Goal: Navigation & Orientation: Find specific page/section

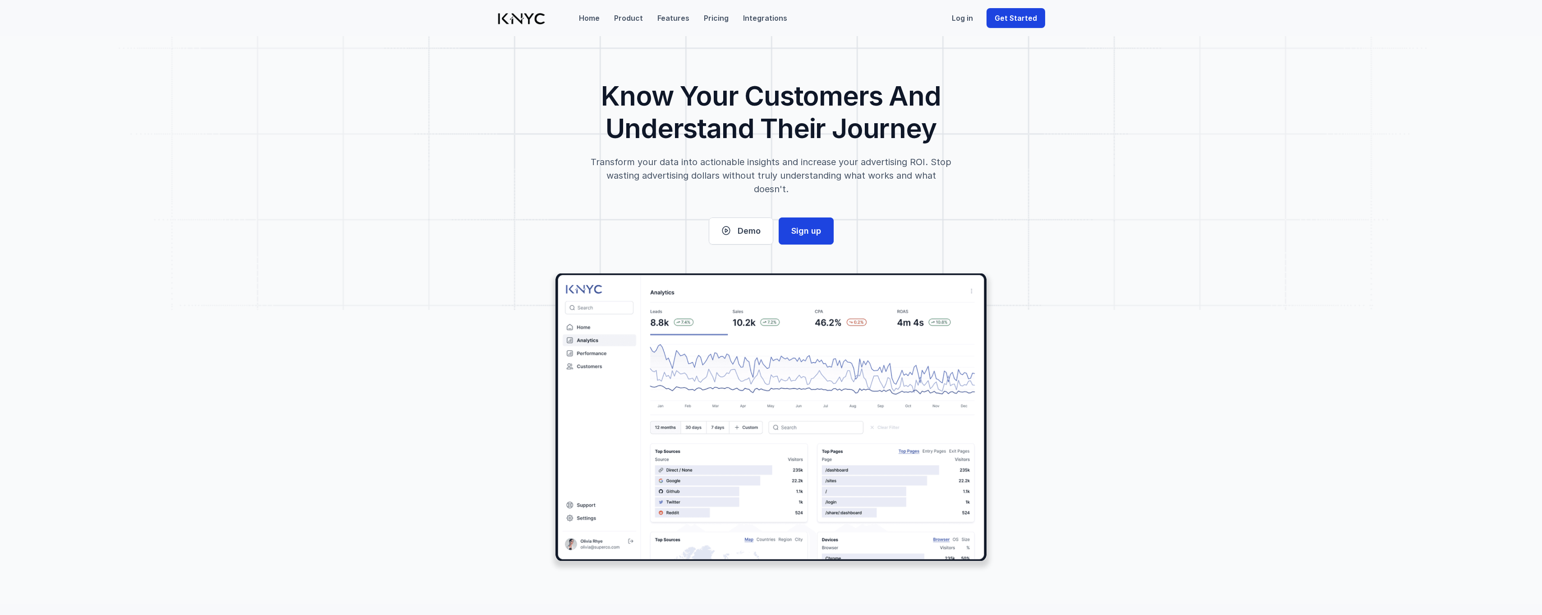
click at [688, 19] on div "Home Product Features Pricing Integrations" at bounding box center [683, 18] width 208 height 11
click at [674, 18] on p "Features" at bounding box center [673, 18] width 32 height 11
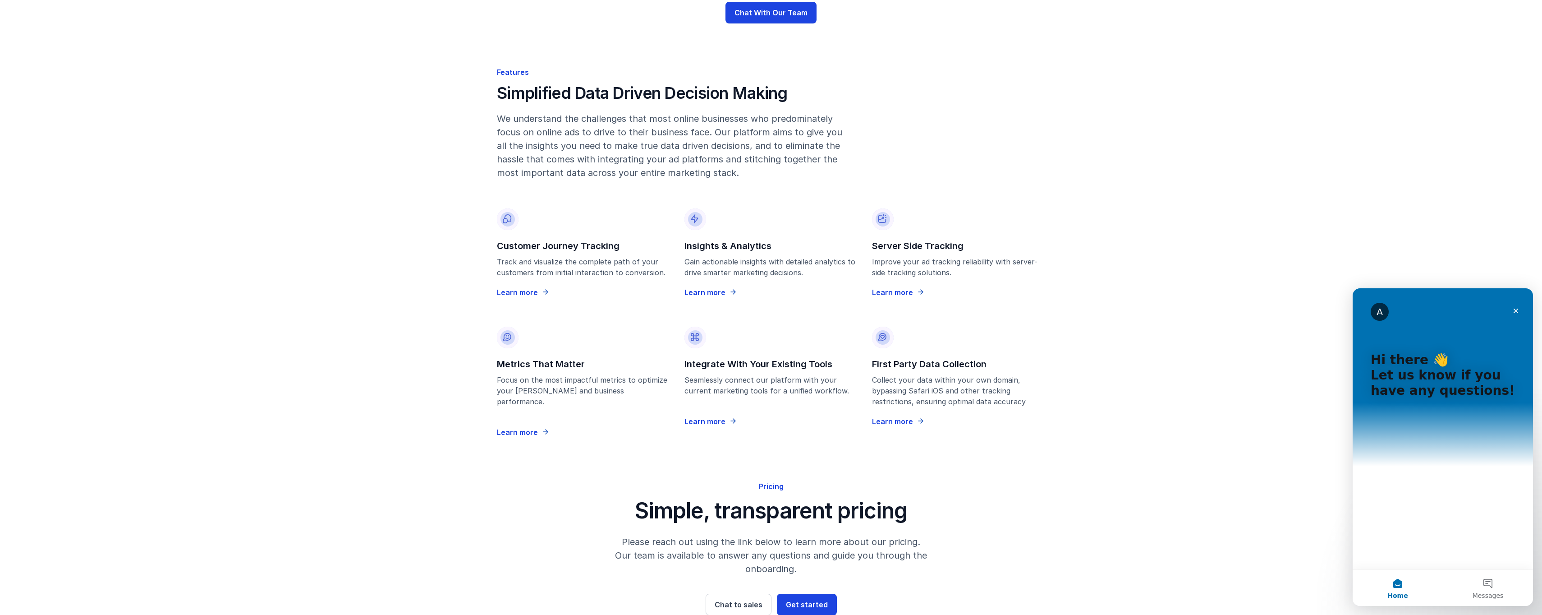
scroll to position [1171, 0]
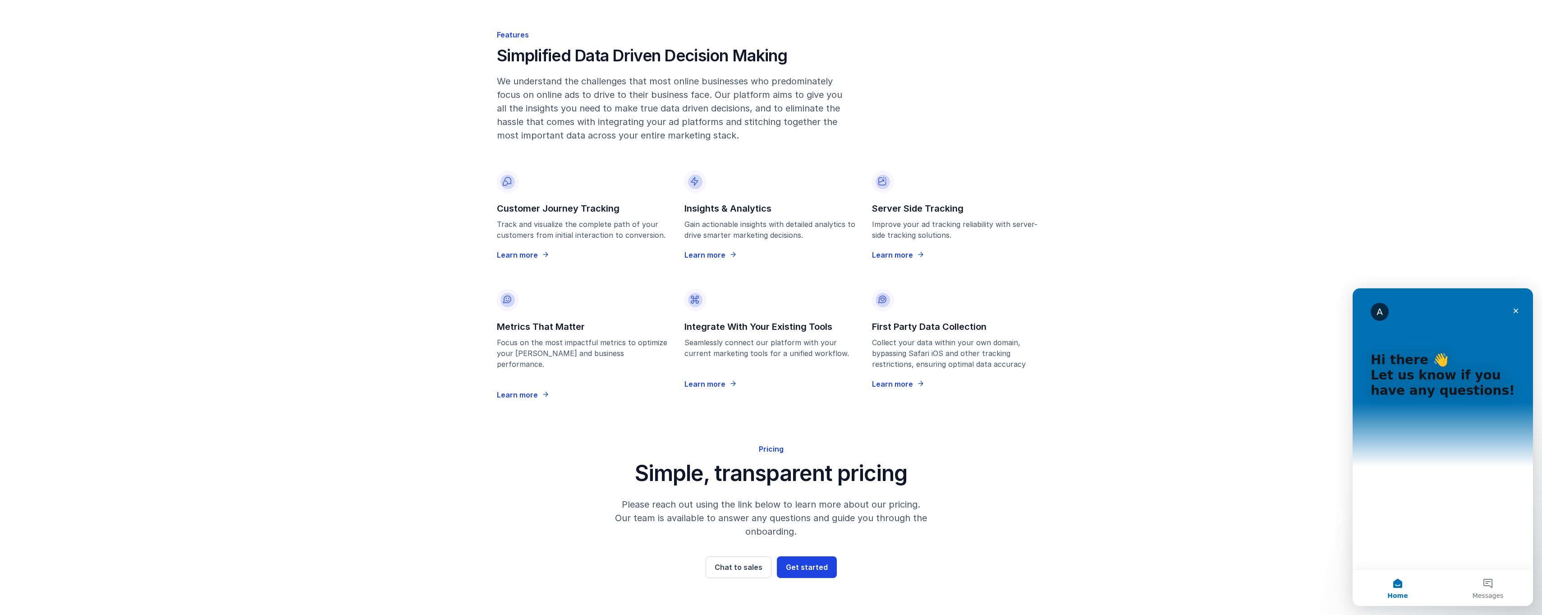
click at [538, 249] on link "Learn more" at bounding box center [524, 254] width 54 height 11
